Goal: Communication & Community: Answer question/provide support

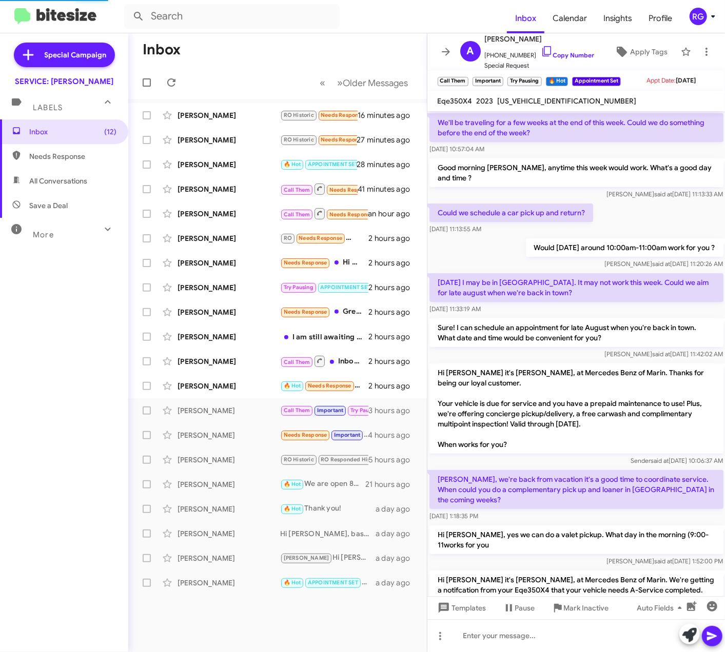
scroll to position [524, 0]
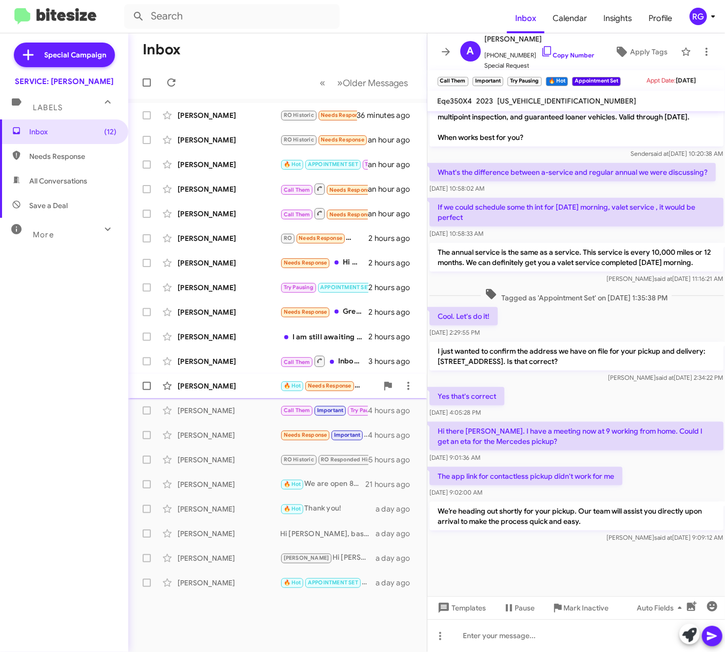
click at [275, 380] on div "[PERSON_NAME] Light 🔥 Hot Needs Response I need that part how much is it again …" at bounding box center [277, 386] width 282 height 21
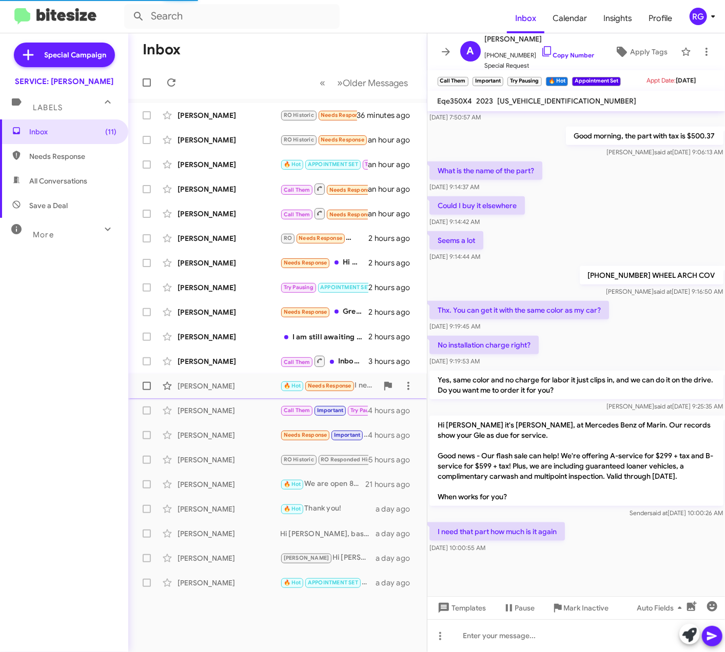
scroll to position [418, 0]
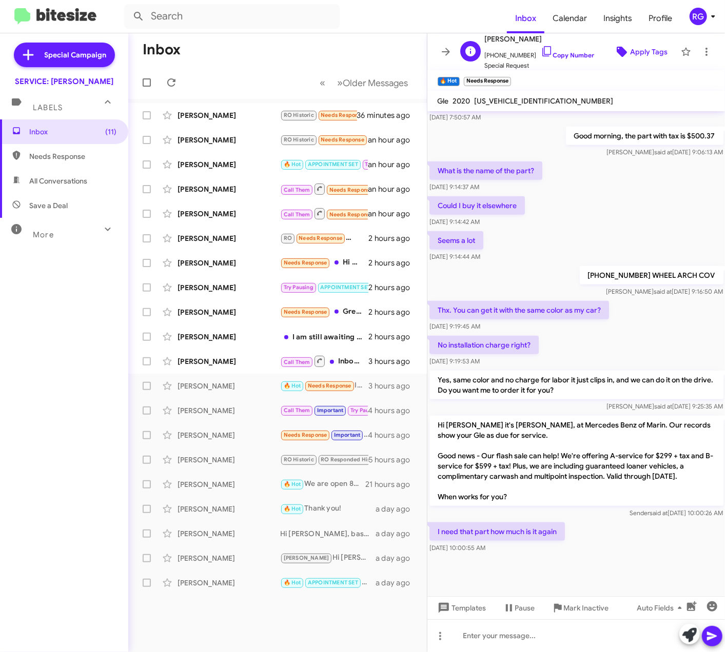
drag, startPoint x: 597, startPoint y: 66, endPoint x: 602, endPoint y: 61, distance: 7.3
click at [597, 64] on div "J [PERSON_NAME] [PHONE_NUMBER] Copy Number Special Request Apply Tags" at bounding box center [566, 52] width 220 height 38
click at [605, 58] on button "Apply Tags" at bounding box center [640, 52] width 70 height 18
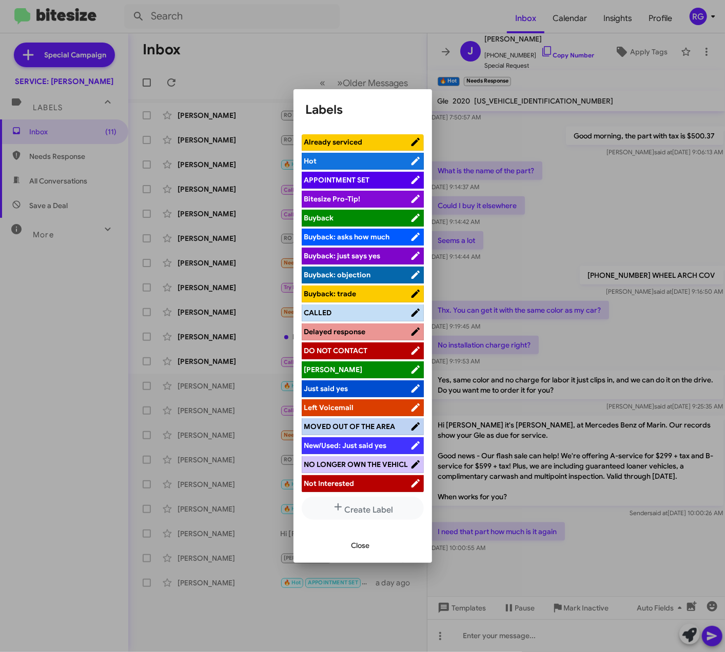
scroll to position [0, 0]
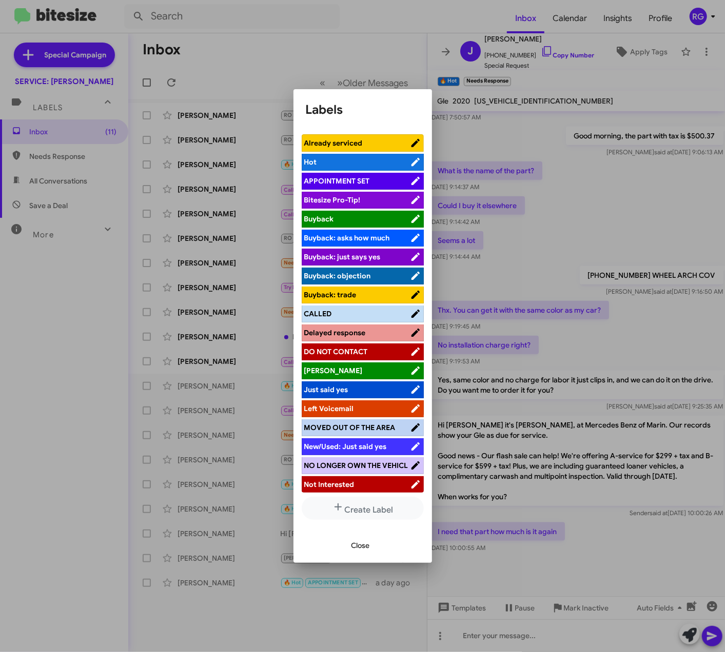
click at [362, 543] on span "Close" at bounding box center [360, 546] width 18 height 18
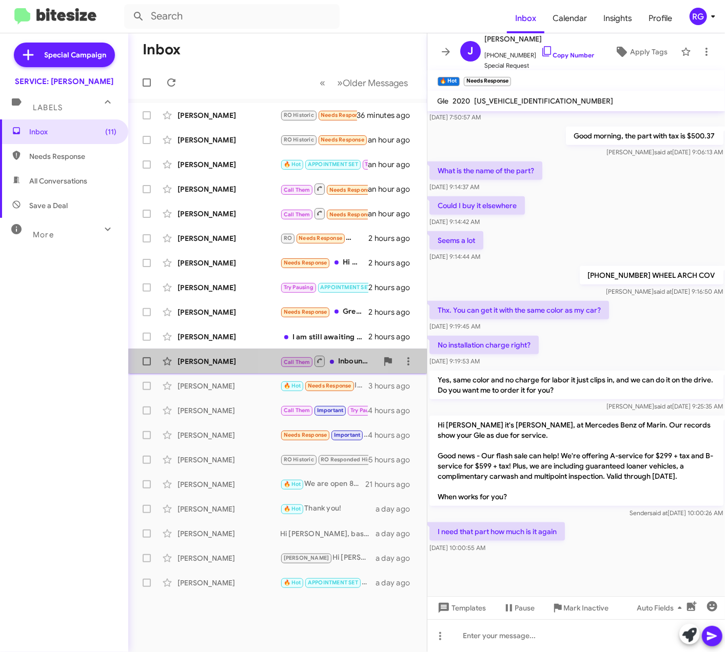
click at [282, 367] on span "Call Them" at bounding box center [303, 361] width 46 height 13
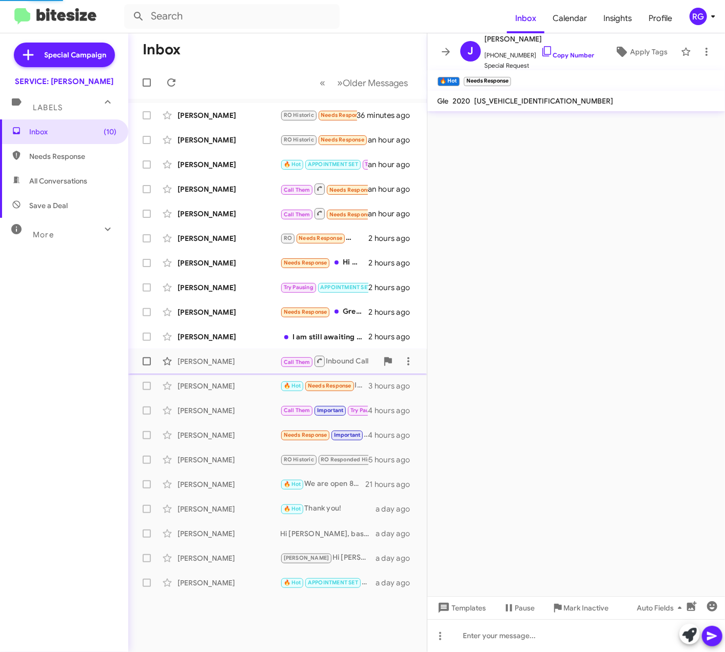
scroll to position [1304, 0]
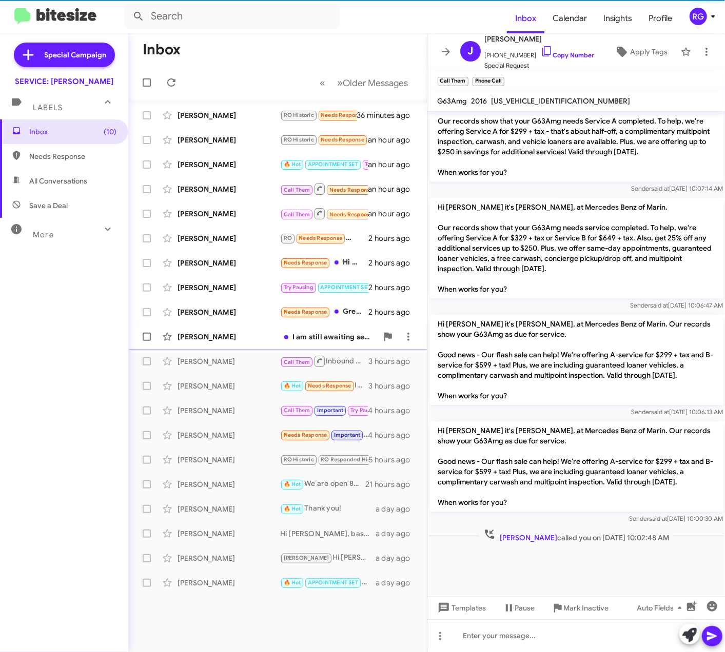
click at [284, 335] on div "I am still awaiting service." at bounding box center [328, 337] width 97 height 10
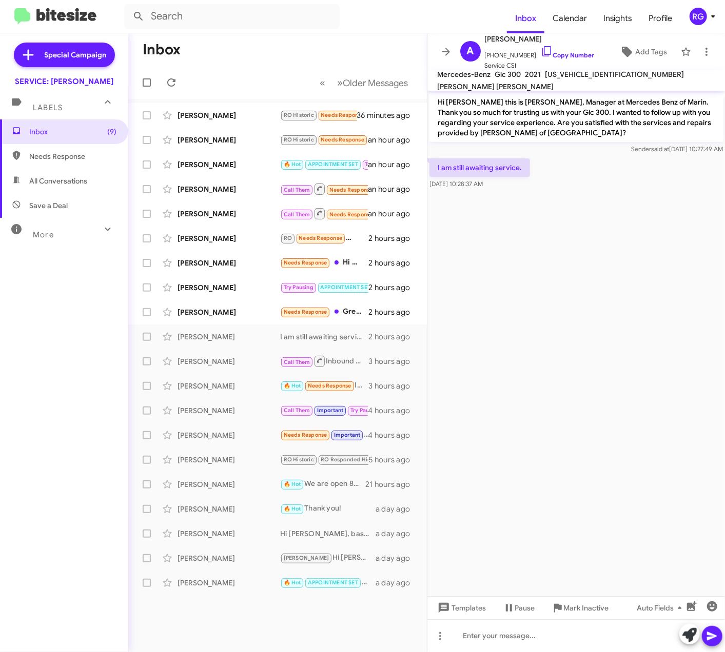
click at [581, 74] on div "[US_VEHICLE_IDENTIFICATION_NUMBER]" at bounding box center [614, 74] width 143 height 12
drag, startPoint x: 581, startPoint y: 74, endPoint x: 579, endPoint y: 80, distance: 6.2
copy span "[US_VEHICLE_IDENTIFICATION_NUMBER]"
click at [688, 631] on icon at bounding box center [689, 635] width 14 height 14
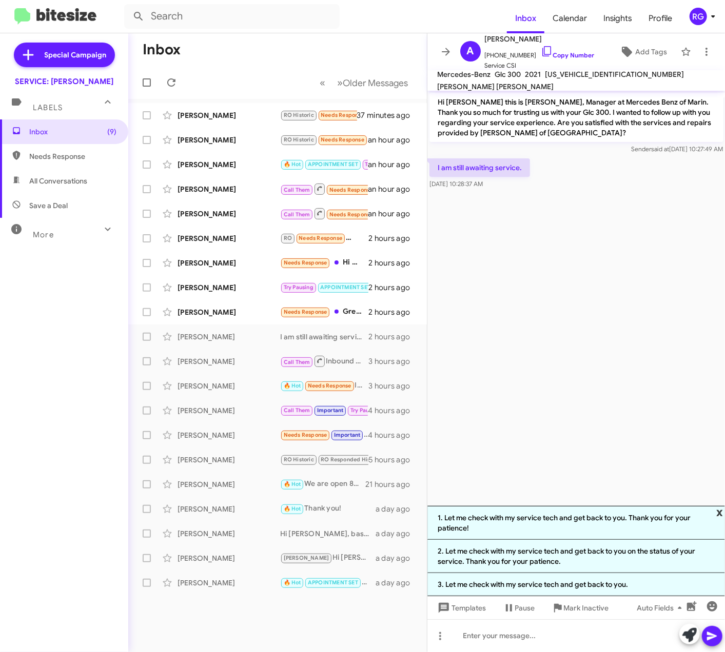
click at [719, 511] on span "x" at bounding box center [719, 512] width 7 height 12
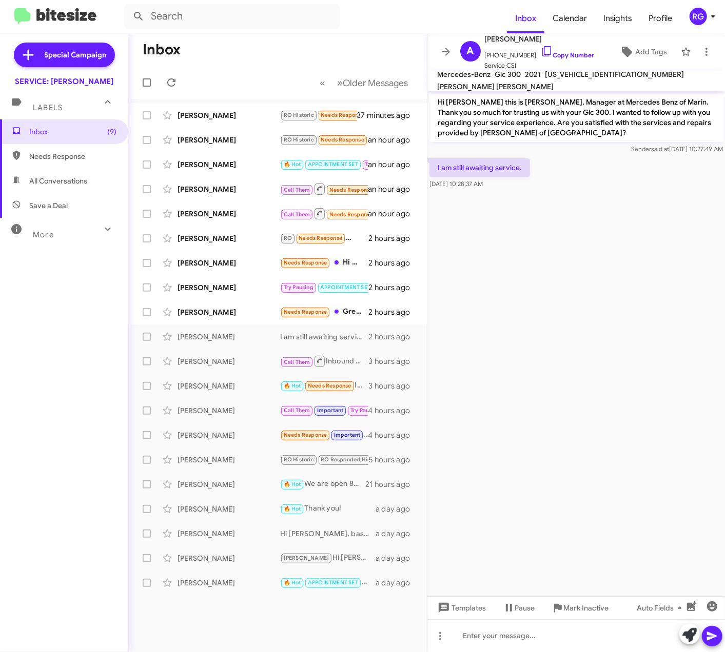
drag, startPoint x: 521, startPoint y: 167, endPoint x: 453, endPoint y: 109, distance: 89.5
click at [453, 109] on div "Hi [PERSON_NAME] this is [PERSON_NAME], Manager at Mercedes Benz of Marin. Than…" at bounding box center [576, 141] width 298 height 101
drag, startPoint x: 453, startPoint y: 109, endPoint x: 499, endPoint y: 206, distance: 107.6
click at [501, 204] on cdk-virtual-scroll-viewport "Hi [PERSON_NAME] this is [PERSON_NAME], Manager at Mercedes Benz of Marin. Than…" at bounding box center [576, 344] width 298 height 506
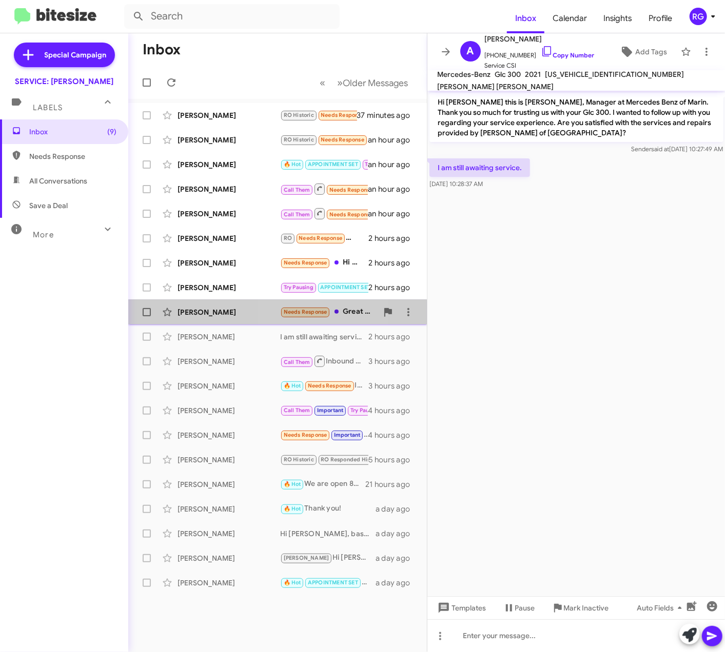
click at [291, 314] on small "Needs Response" at bounding box center [305, 313] width 48 height 10
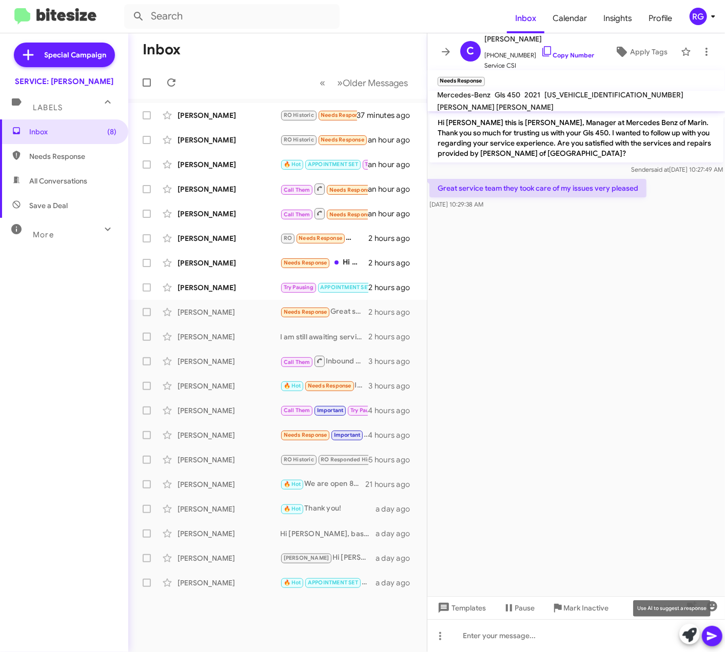
click at [688, 631] on icon at bounding box center [689, 635] width 14 height 14
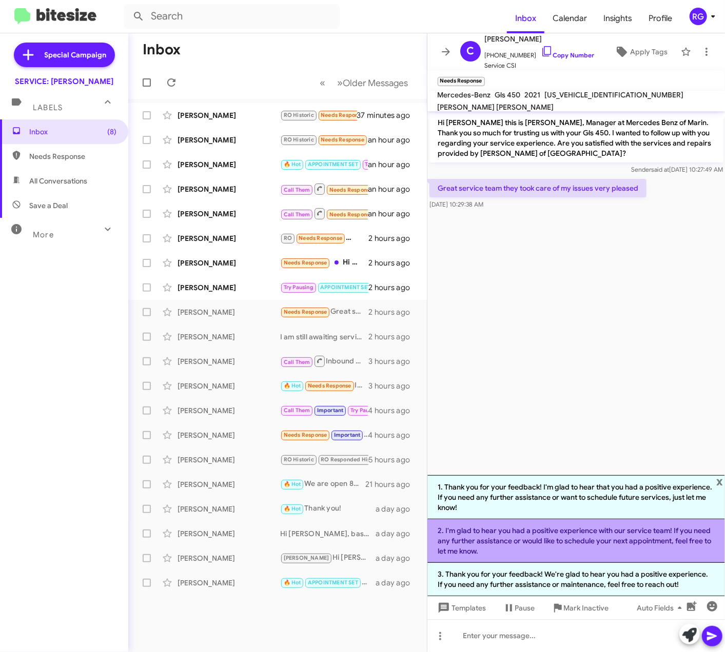
click at [614, 555] on li "2. I'm glad to hear you had a positive experience with our service team! If you…" at bounding box center [576, 542] width 298 height 44
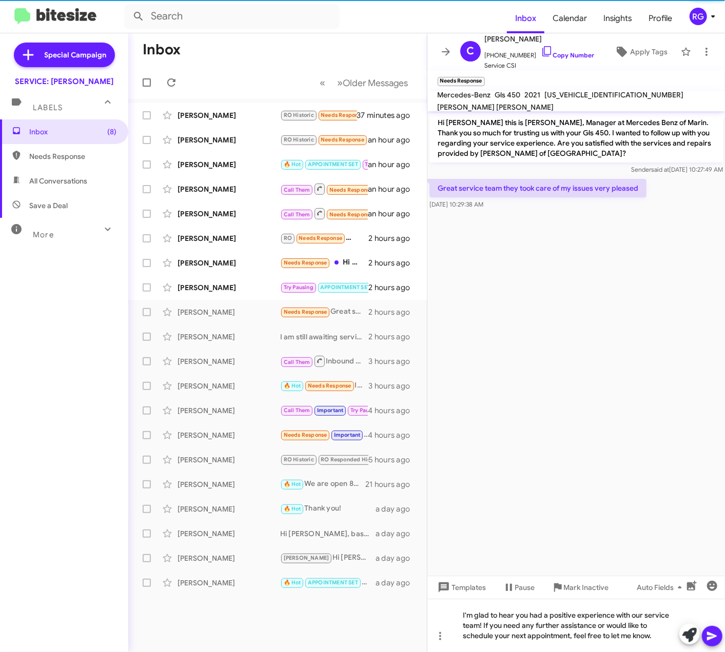
click at [715, 631] on icon at bounding box center [712, 636] width 10 height 9
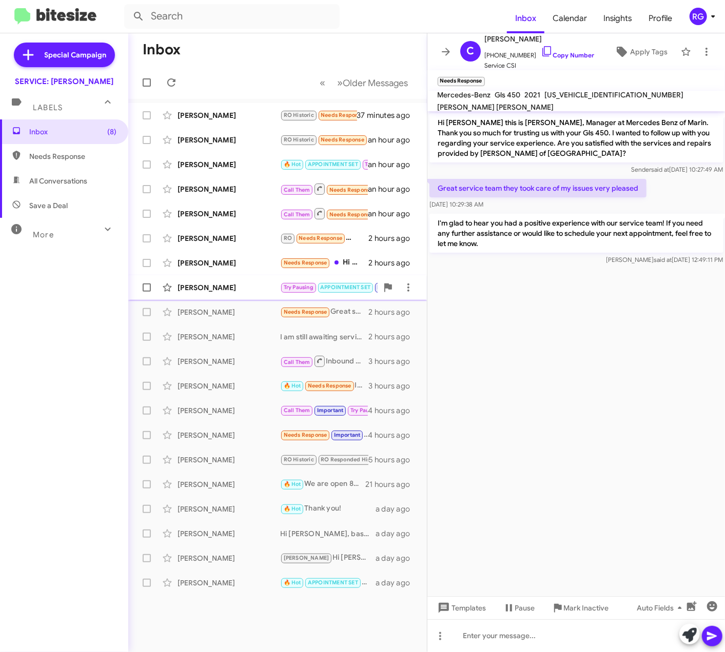
click at [223, 290] on div "[PERSON_NAME]" at bounding box center [228, 288] width 103 height 10
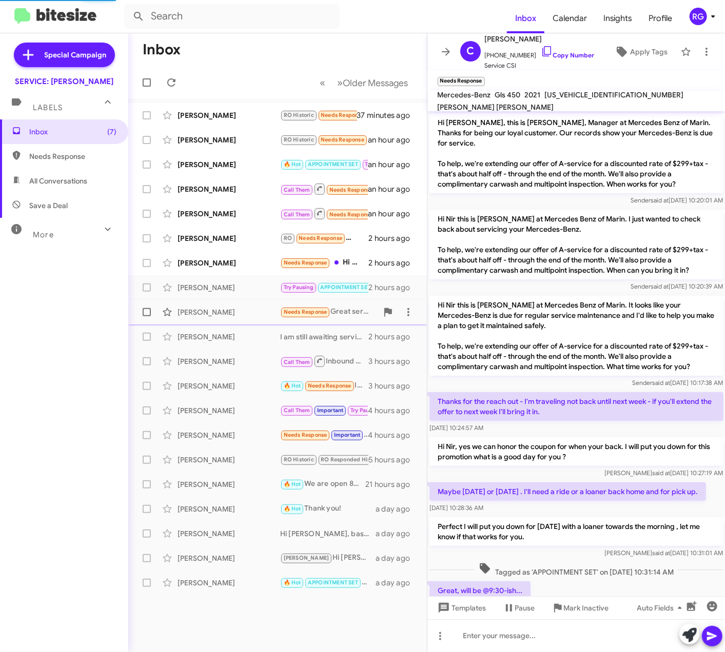
scroll to position [306, 0]
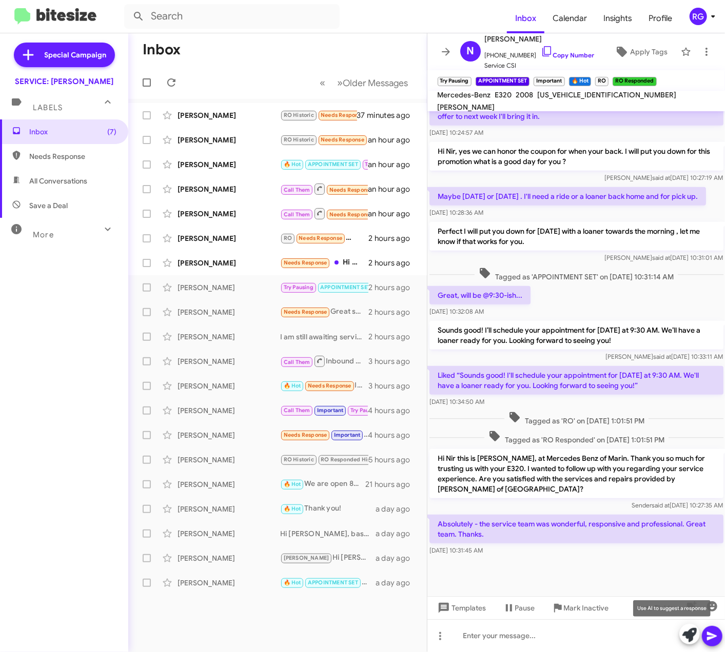
click at [689, 630] on icon at bounding box center [689, 635] width 14 height 14
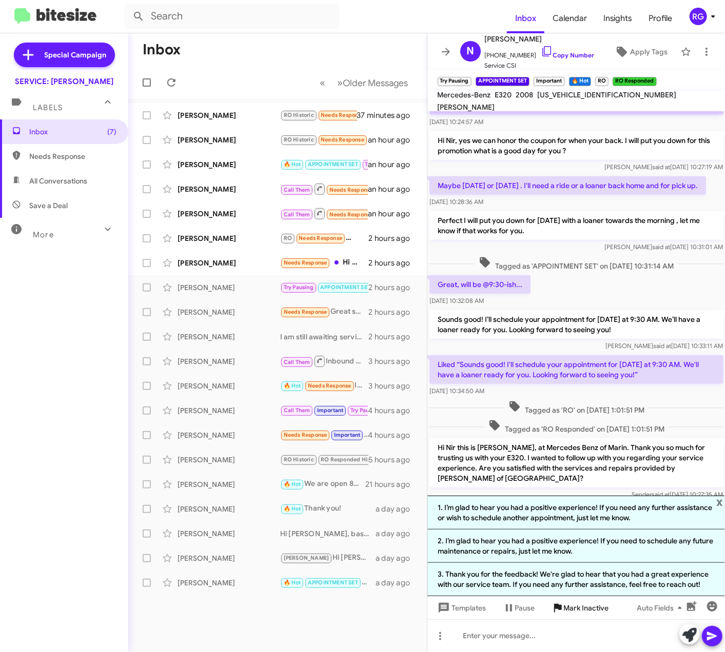
click at [542, 583] on li "3. Thank you for the feedback! We're glad to hear that you had a great experien…" at bounding box center [576, 579] width 298 height 33
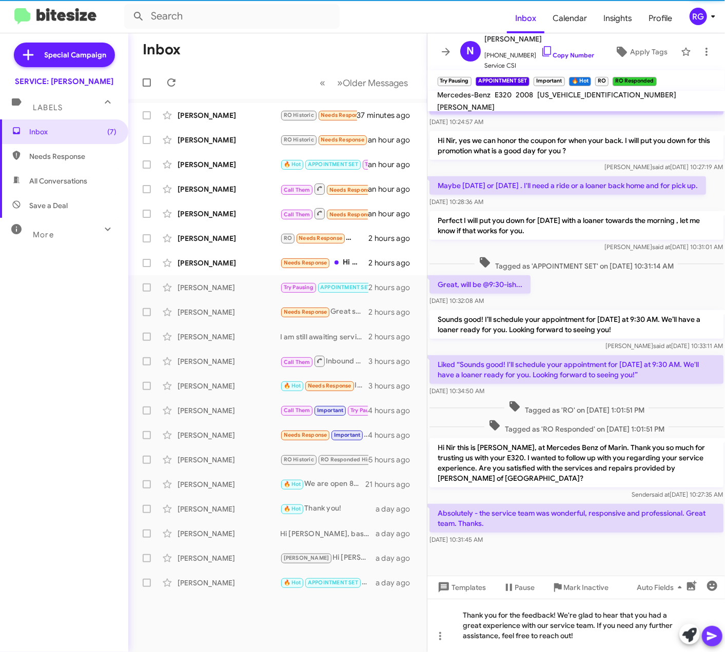
click at [710, 631] on icon at bounding box center [712, 636] width 12 height 12
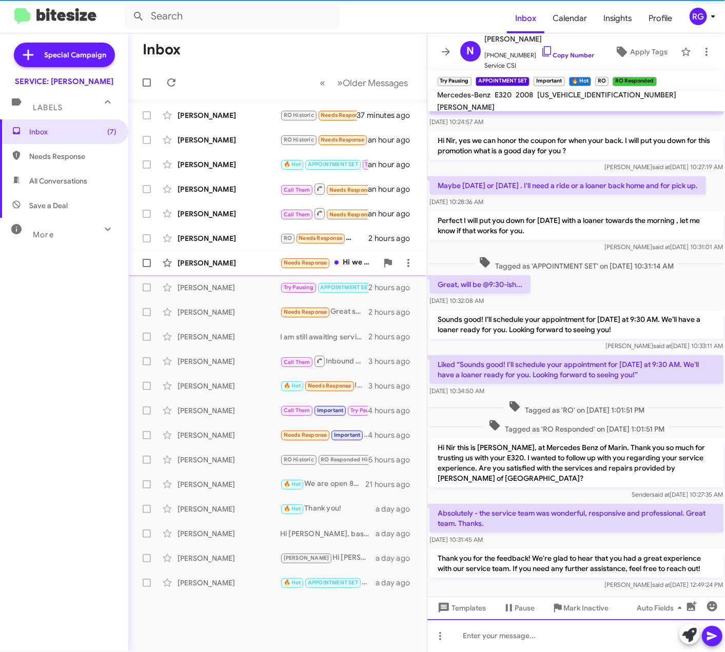
scroll to position [0, 0]
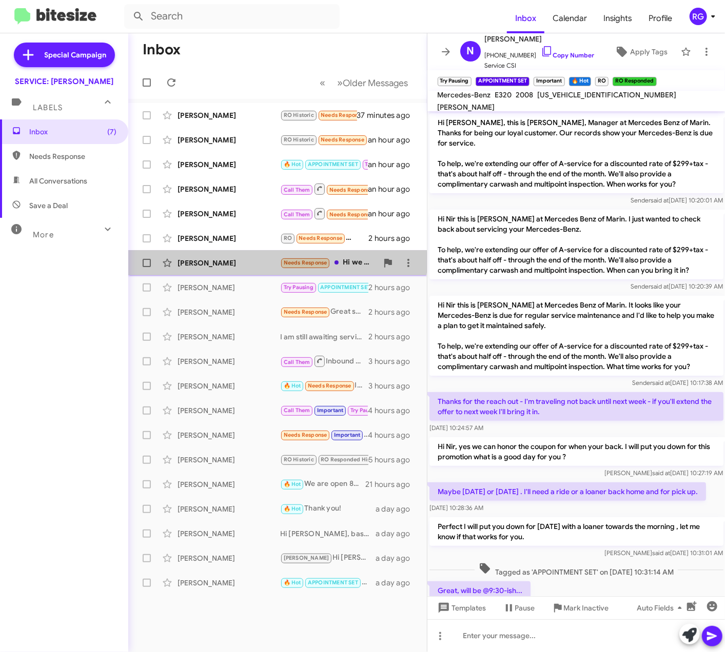
click at [259, 251] on span "[PERSON_NAME] Needs Response Hi we sold it. Thank you! 2 hours ago" at bounding box center [277, 263] width 299 height 25
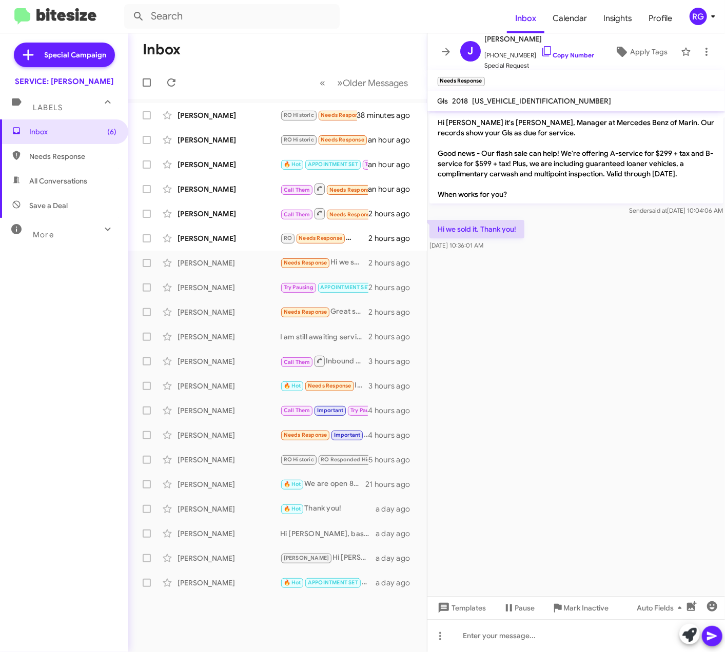
drag, startPoint x: 518, startPoint y: 232, endPoint x: 438, endPoint y: 124, distance: 134.6
click at [438, 124] on div "Hi [PERSON_NAME] it's [PERSON_NAME], Manager at Mercedes Benz of Marin. Our rec…" at bounding box center [576, 182] width 298 height 142
copy div "Hi [PERSON_NAME] it's [PERSON_NAME], Manager at Mercedes Benz of Marin. Our rec…"
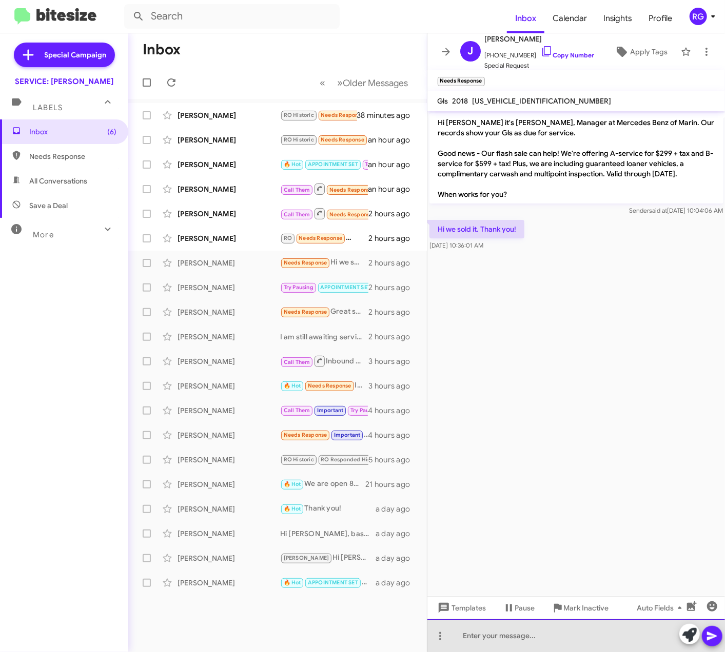
drag, startPoint x: 558, startPoint y: 624, endPoint x: 544, endPoint y: 620, distance: 14.4
click at [559, 624] on div at bounding box center [576, 636] width 298 height 33
paste div
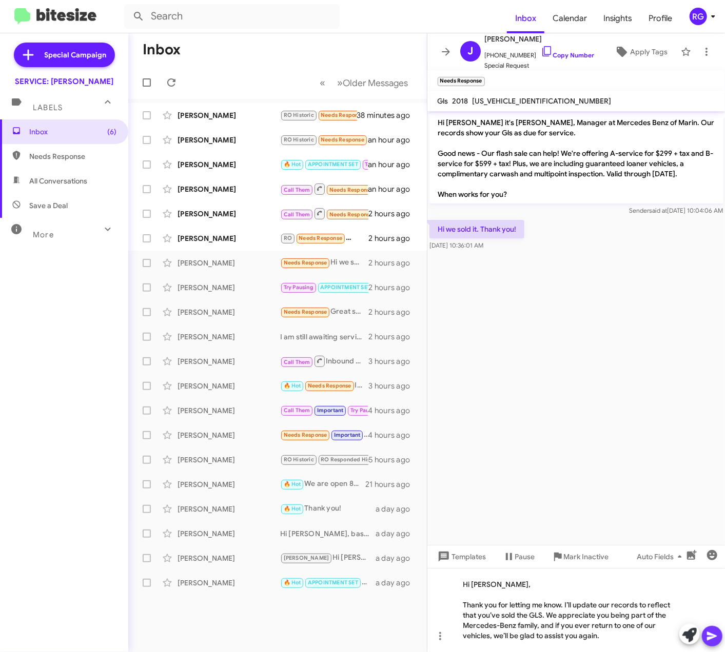
click at [713, 629] on span at bounding box center [712, 636] width 12 height 21
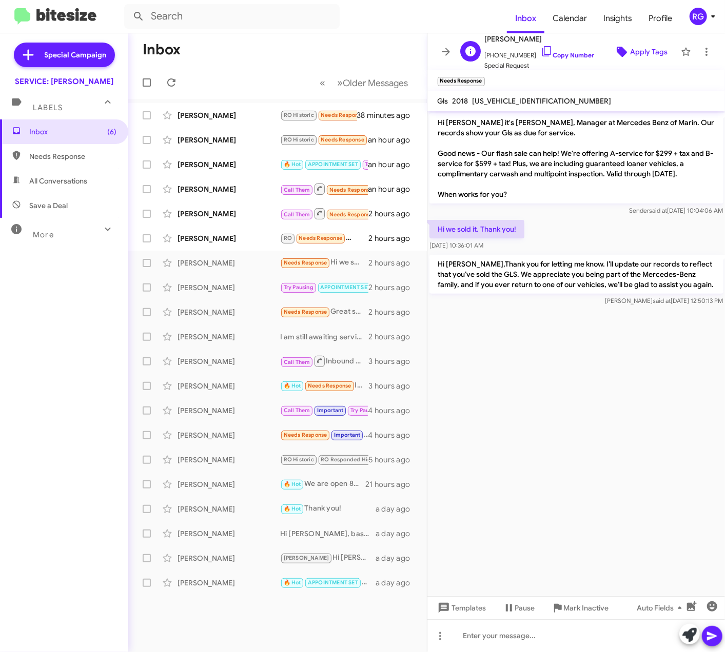
click at [620, 51] on span "Apply Tags" at bounding box center [640, 52] width 54 height 18
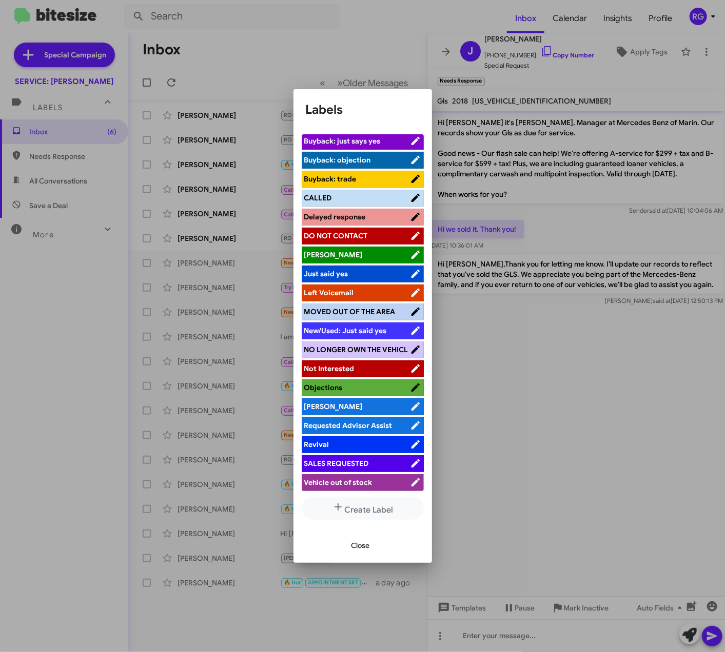
scroll to position [128, 0]
click at [347, 345] on span "NO LONGER OWN THE VEHICL" at bounding box center [357, 350] width 106 height 10
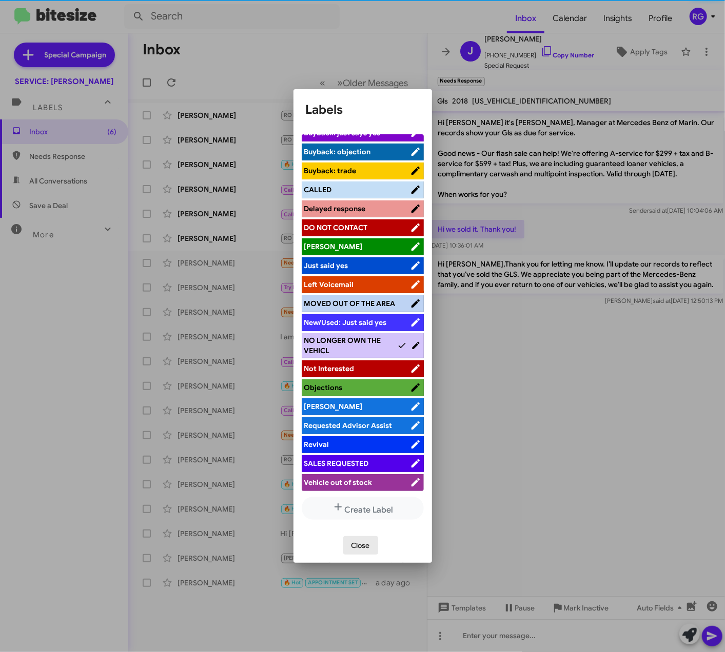
click at [360, 546] on span "Close" at bounding box center [360, 546] width 18 height 18
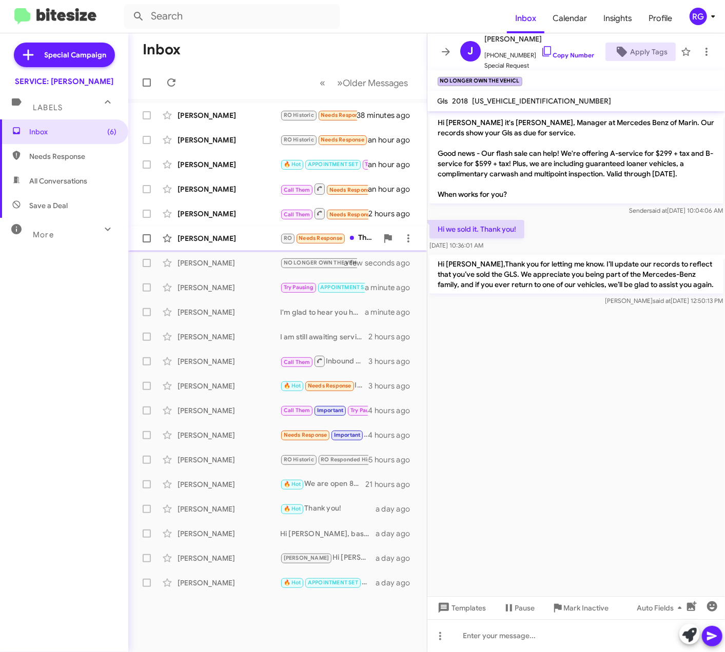
click at [253, 230] on div "[PERSON_NAME] RO Needs Response Thanks for being in touch, [PERSON_NAME]. [PERS…" at bounding box center [277, 238] width 282 height 21
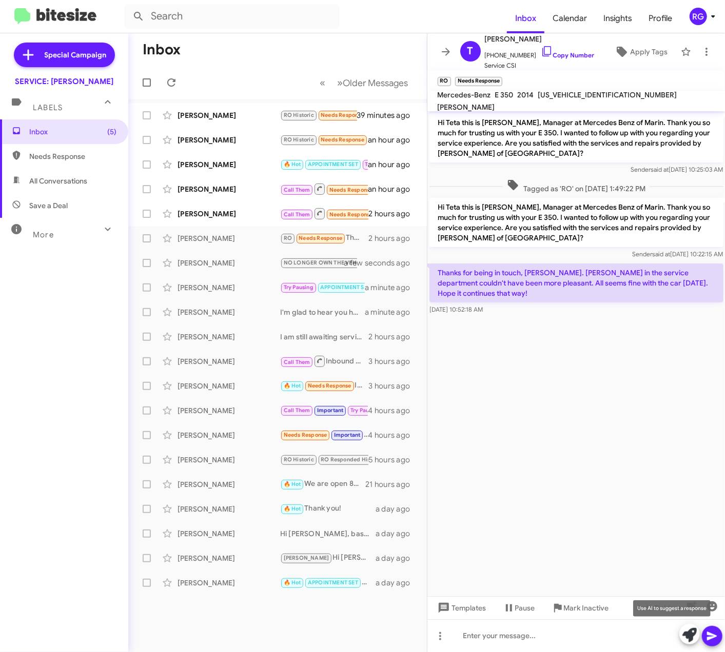
click at [684, 631] on icon at bounding box center [689, 635] width 14 height 14
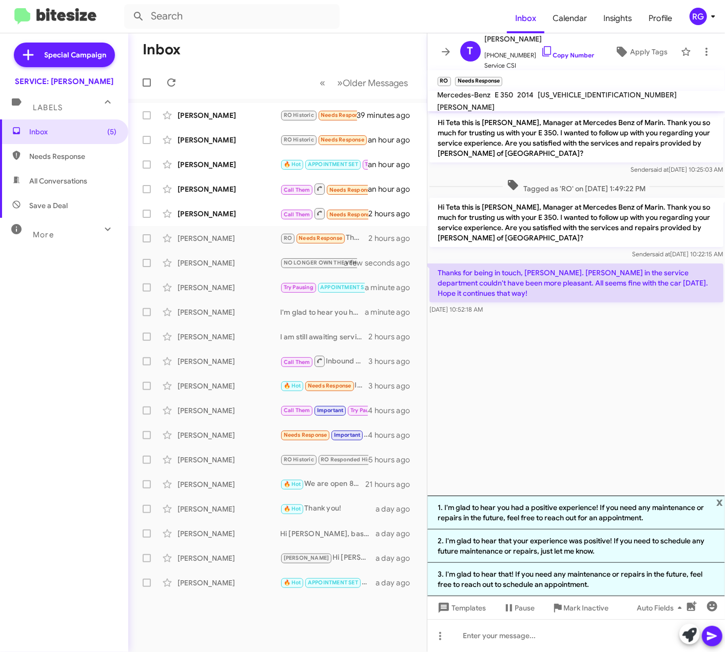
drag, startPoint x: 718, startPoint y: 283, endPoint x: 437, endPoint y: 208, distance: 290.9
click at [437, 208] on div "Hi Teta this is [PERSON_NAME], Manager at Mercedes Benz of Marin. Thank you so …" at bounding box center [576, 214] width 298 height 206
copy div "Hi Teta this is [PERSON_NAME], Manager at Mercedes Benz of Marin. Thank you so …"
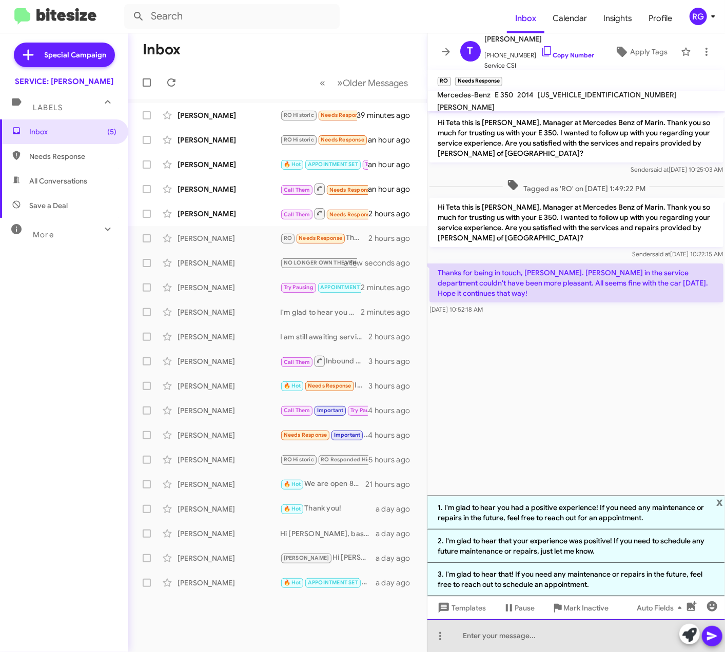
click at [501, 630] on div at bounding box center [576, 636] width 298 height 33
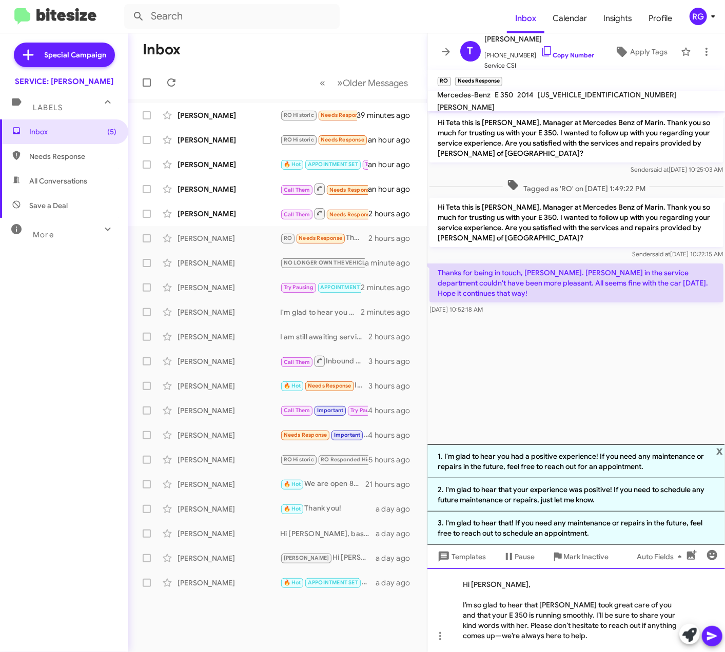
click at [666, 622] on div "I’m so glad to hear that [PERSON_NAME] took great care of you and that your E 3…" at bounding box center [571, 620] width 216 height 41
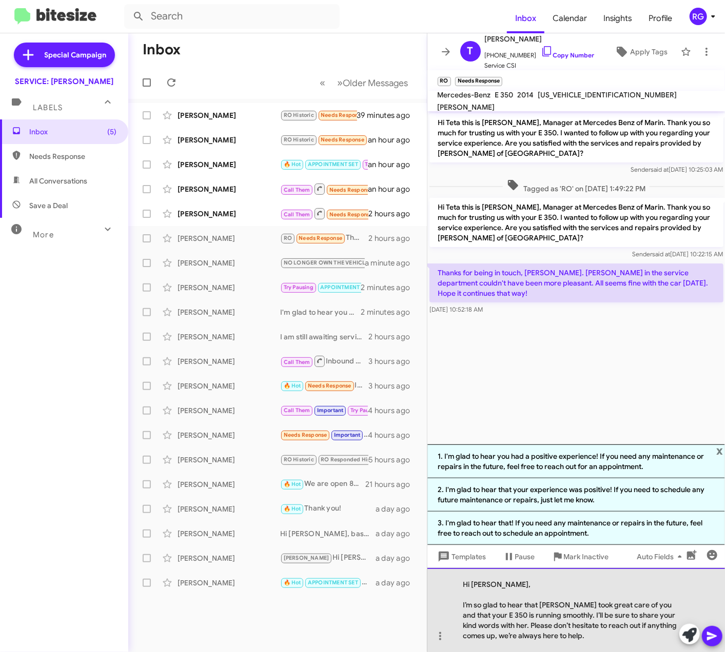
click at [462, 601] on div "Hi [PERSON_NAME], I’m so glad to hear that [PERSON_NAME] took great care of you…" at bounding box center [576, 610] width 298 height 84
drag, startPoint x: 461, startPoint y: 604, endPoint x: 427, endPoint y: 586, distance: 38.6
click at [464, 581] on div "Hi [PERSON_NAME], I’m so glad to hear that [PERSON_NAME] took great care of you…" at bounding box center [576, 610] width 298 height 84
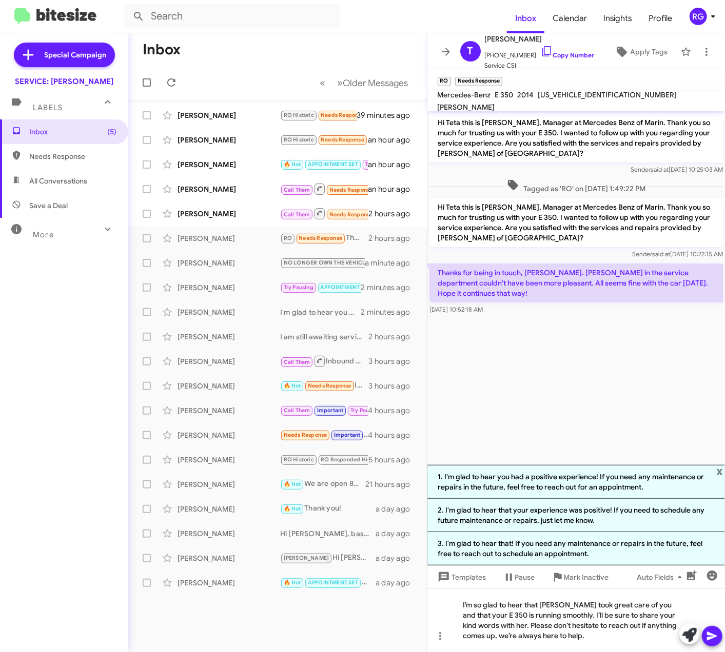
click at [712, 631] on icon at bounding box center [712, 636] width 10 height 9
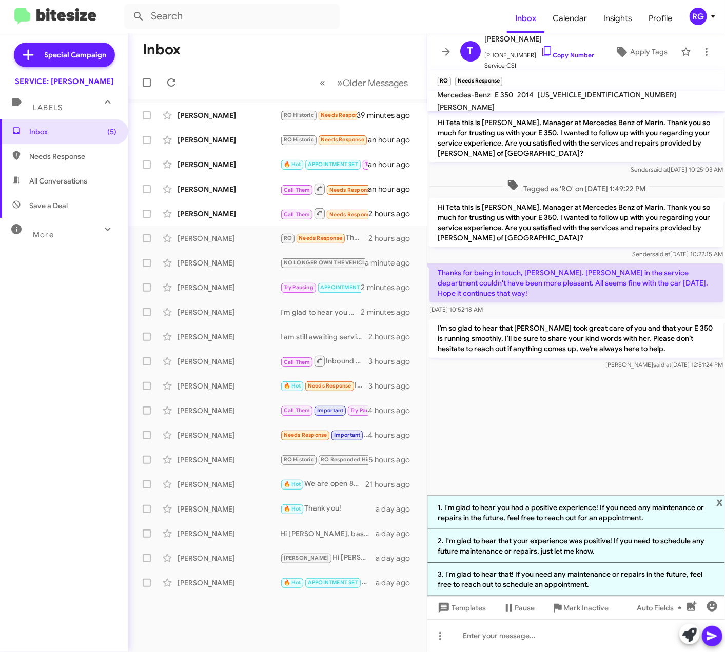
drag, startPoint x: 670, startPoint y: 403, endPoint x: 671, endPoint y: 409, distance: 6.3
click at [670, 406] on cdk-virtual-scroll-viewport "Hi Teta this is [PERSON_NAME], Manager at Mercedes Benz of Marin. Thank you so …" at bounding box center [576, 303] width 298 height 385
click at [721, 500] on span "x" at bounding box center [719, 502] width 7 height 12
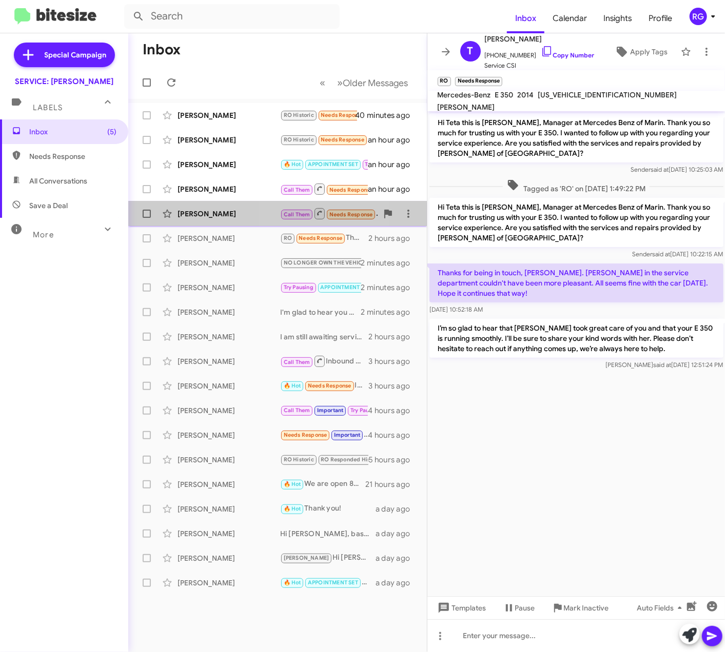
click at [306, 214] on span "Call Them" at bounding box center [297, 214] width 27 height 7
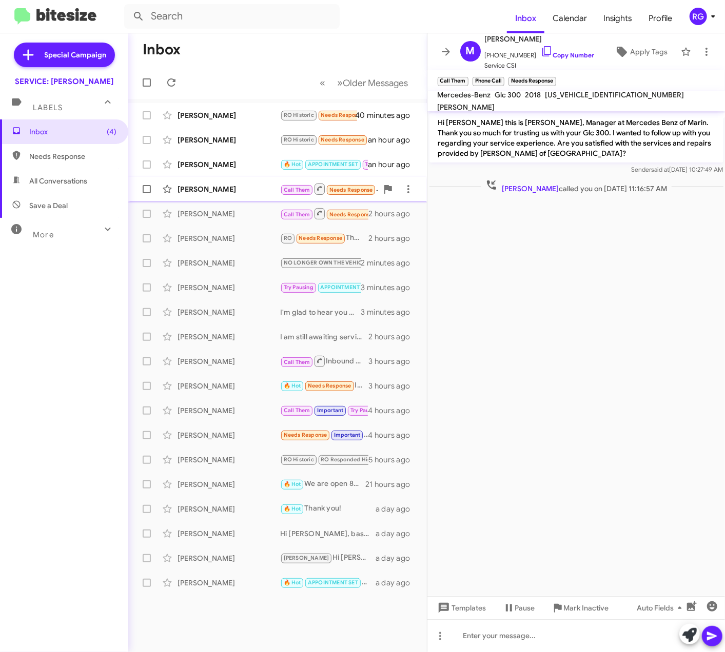
click at [280, 202] on span "[PERSON_NAME] Call Them Needs Response Inbound Call 2 hours ago" at bounding box center [277, 214] width 299 height 25
click at [284, 192] on span "Call Them" at bounding box center [297, 190] width 27 height 7
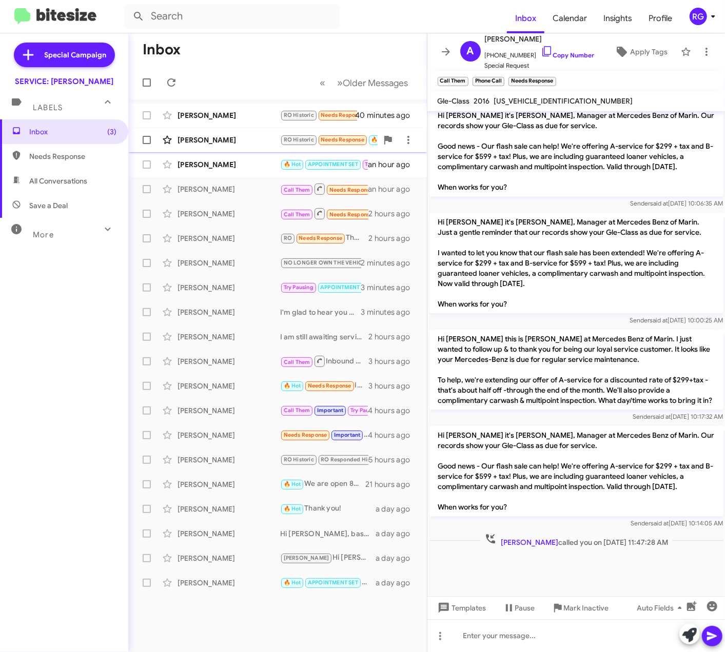
scroll to position [1210, 0]
click at [204, 160] on div "[PERSON_NAME]" at bounding box center [228, 165] width 103 height 10
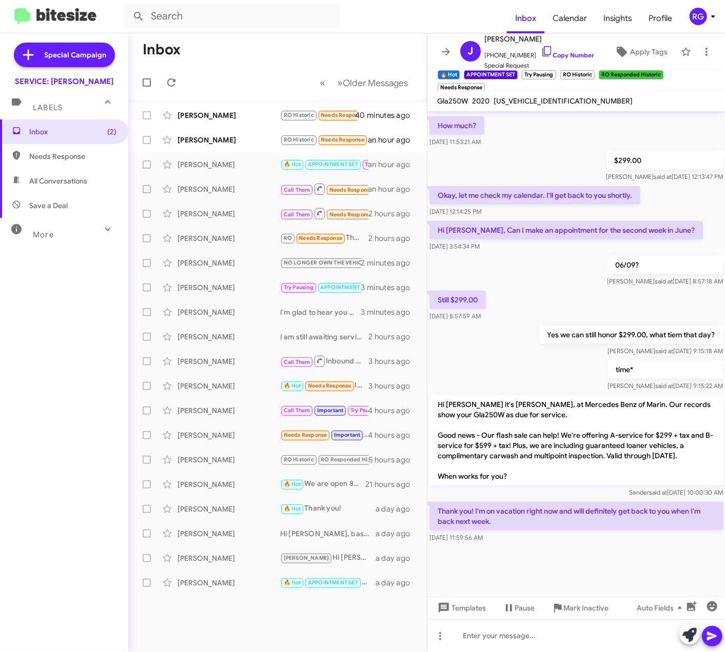
drag, startPoint x: 540, startPoint y: 526, endPoint x: 438, endPoint y: 404, distance: 158.4
click at [438, 404] on div "you're welcome [PERSON_NAME] said at [DATE] 3:04:50 PM Liked “you're welcome” […" at bounding box center [576, 87] width 298 height 917
copy div "Hi [PERSON_NAME] it's [PERSON_NAME], at Mercedes Benz of Marin. Our records sho…"
click at [582, 497] on div "Sender said at [DATE] 10:00:30 AM" at bounding box center [576, 493] width 294 height 10
click at [569, 493] on div "Sender said at [DATE] 10:00:30 AM" at bounding box center [576, 493] width 294 height 10
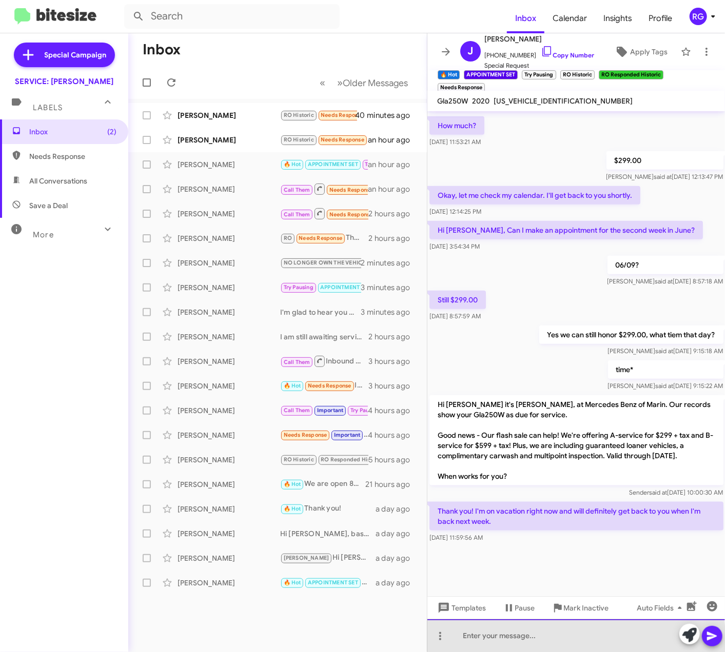
click at [477, 631] on div at bounding box center [576, 636] width 298 height 33
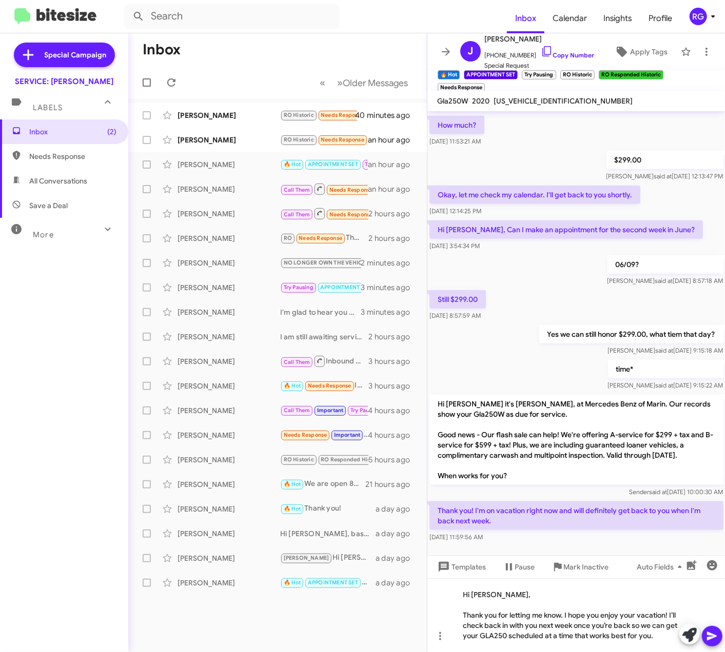
click at [715, 631] on icon at bounding box center [712, 636] width 12 height 12
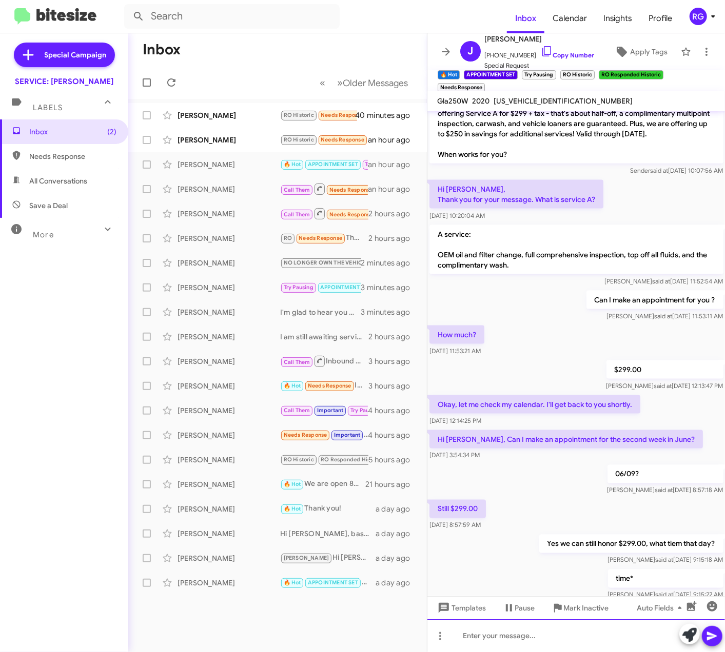
scroll to position [1054, 0]
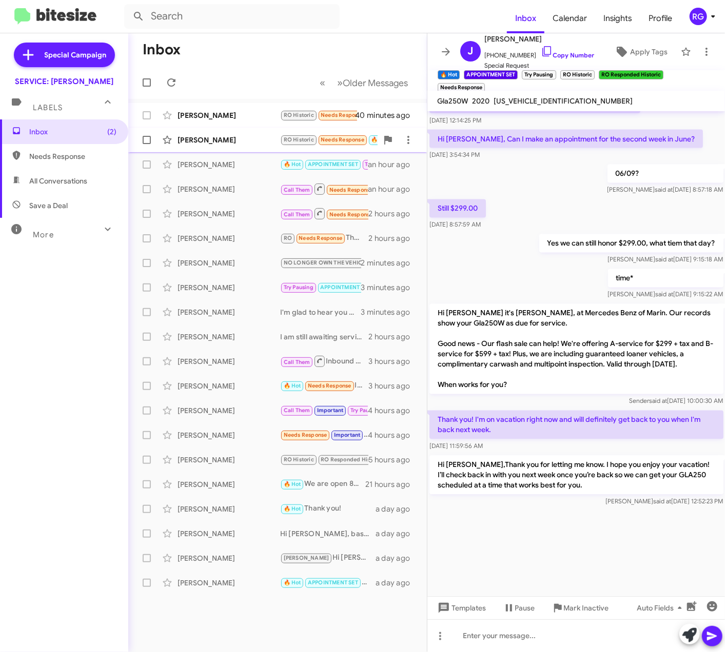
click at [228, 138] on div "[PERSON_NAME]" at bounding box center [228, 140] width 103 height 10
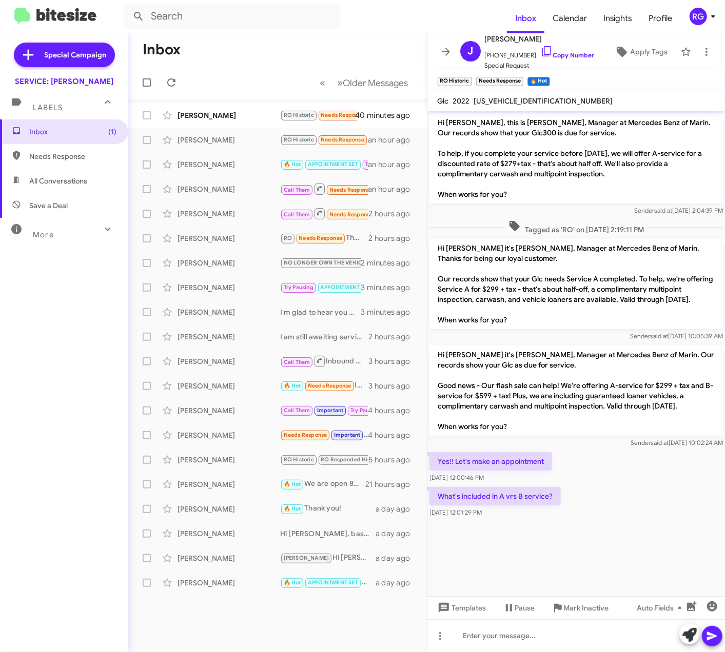
drag, startPoint x: 555, startPoint y: 495, endPoint x: 431, endPoint y: 343, distance: 195.8
click at [431, 343] on div "Hi [PERSON_NAME], this is [PERSON_NAME], Manager at Mercedes Benz of Marin. Our…" at bounding box center [576, 315] width 298 height 409
copy div "Sender said at [DATE] 10:05:39 AM Hi [PERSON_NAME] it's [PERSON_NAME], Manager …"
click at [700, 439] on span "Sender said at [DATE] 10:02:24 AM" at bounding box center [676, 443] width 92 height 8
click at [513, 104] on span "[US_VEHICLE_IDENTIFICATION_NUMBER]" at bounding box center [543, 100] width 139 height 9
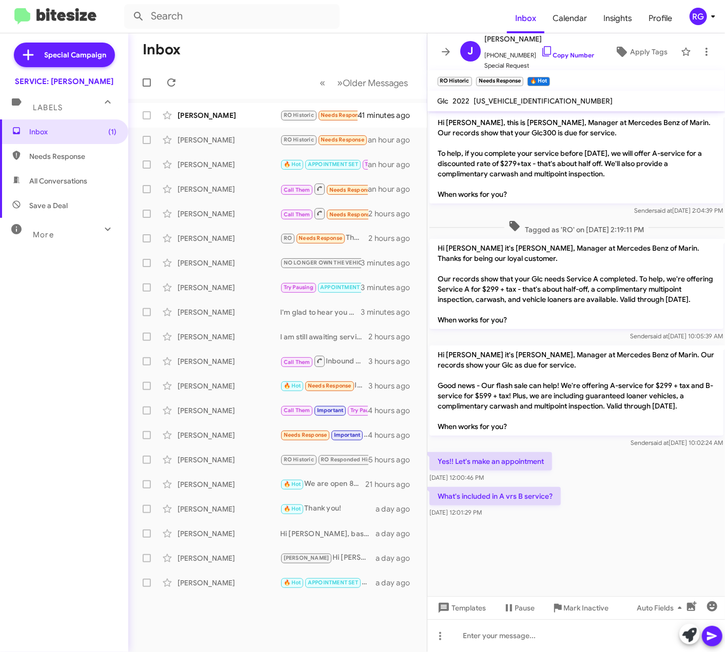
click at [513, 104] on span "[US_VEHICLE_IDENTIFICATION_NUMBER]" at bounding box center [543, 100] width 139 height 9
copy span "[US_VEHICLE_IDENTIFICATION_NUMBER]"
